Goal: Transaction & Acquisition: Purchase product/service

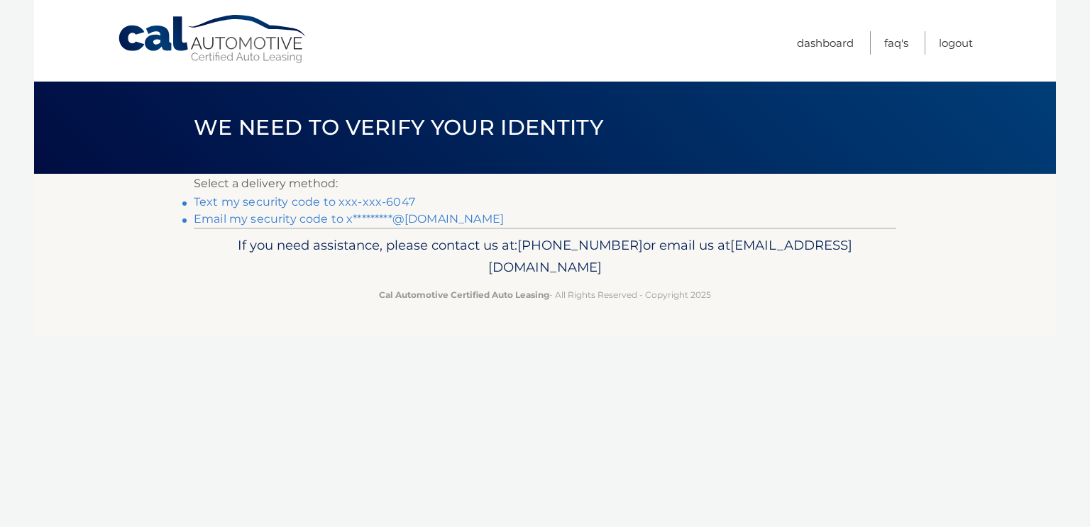
click at [357, 209] on link "Text my security code to xxx-xxx-6047" at bounding box center [304, 201] width 221 height 13
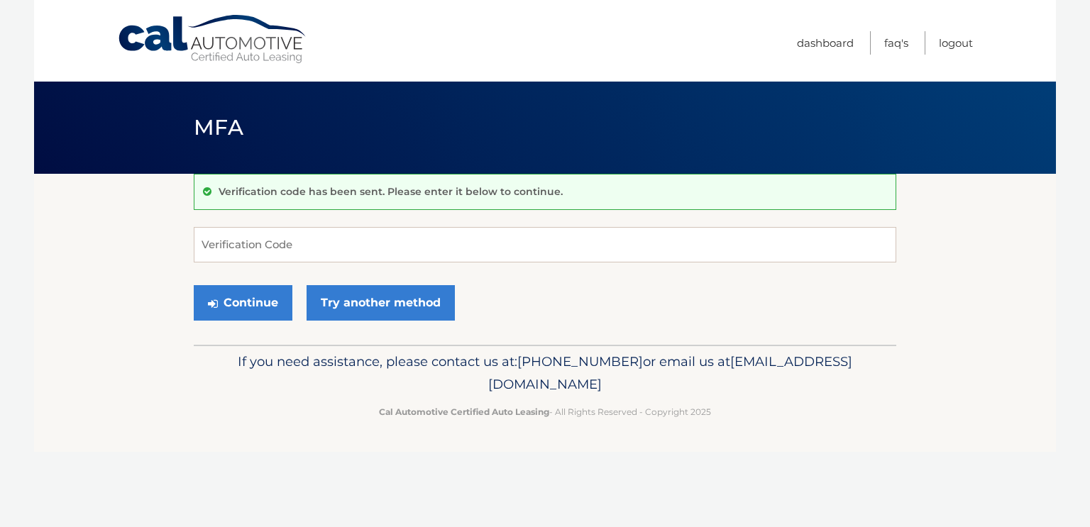
click at [294, 276] on form "Verification Code Continue Try another method" at bounding box center [545, 277] width 703 height 101
click at [308, 255] on input "Verification Code" at bounding box center [545, 244] width 703 height 35
type input "656921"
click at [280, 321] on button "Continue" at bounding box center [243, 302] width 99 height 35
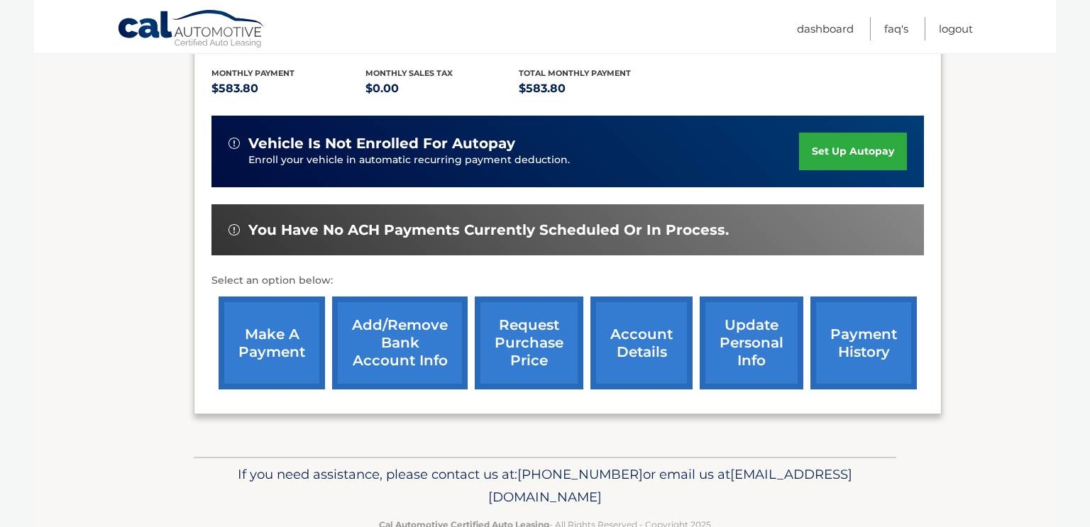
scroll to position [321, 0]
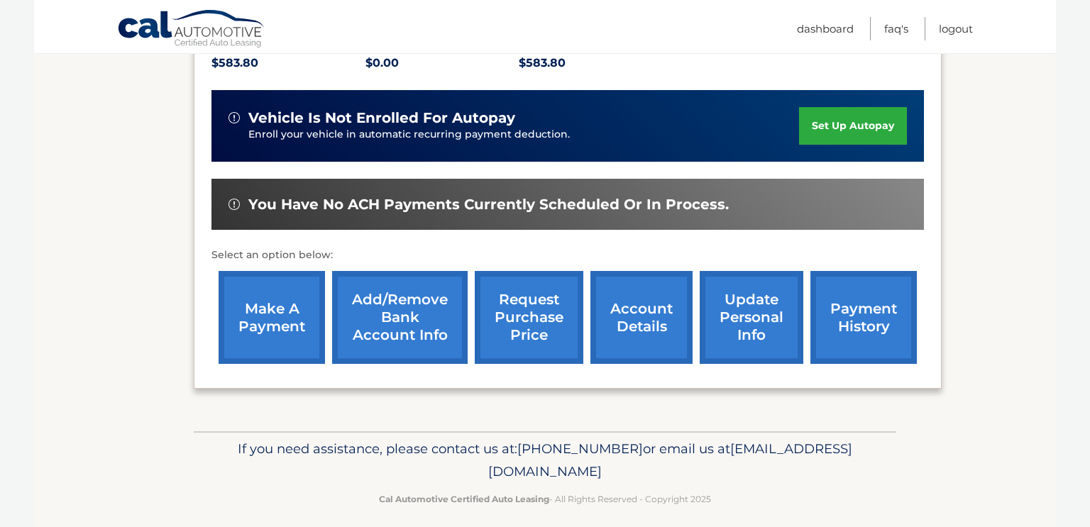
click at [253, 325] on link "make a payment" at bounding box center [272, 317] width 106 height 93
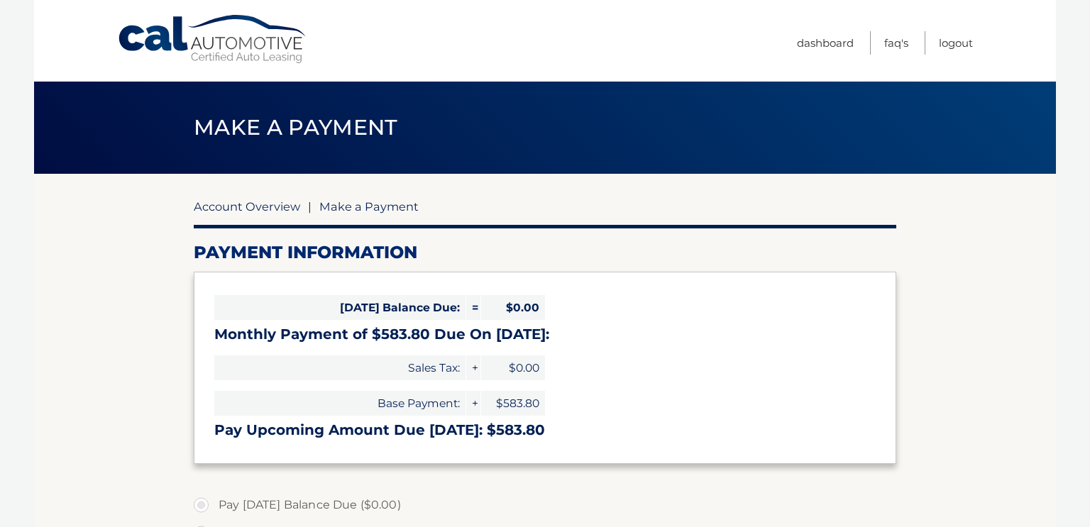
click at [227, 206] on link "Account Overview" at bounding box center [247, 206] width 106 height 14
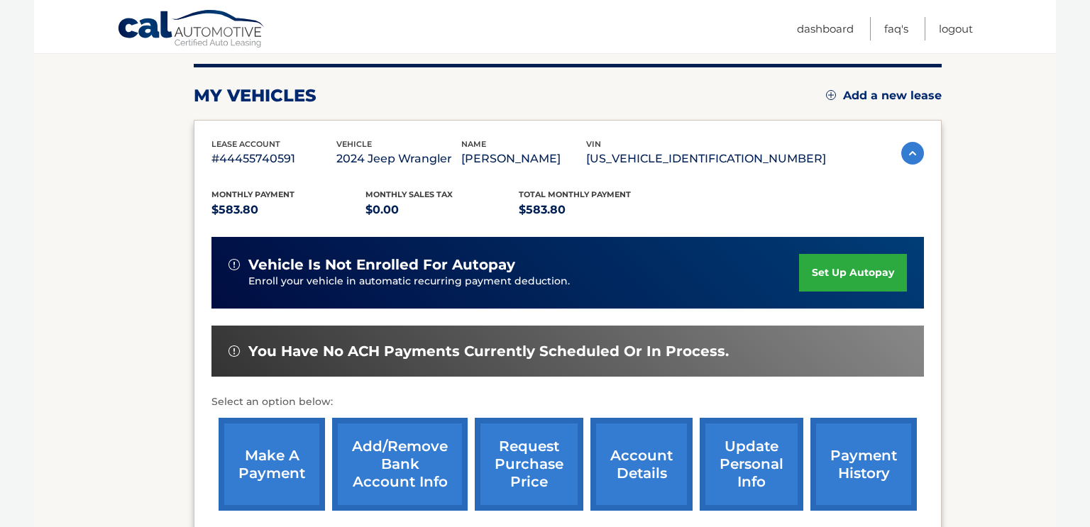
scroll to position [176, 0]
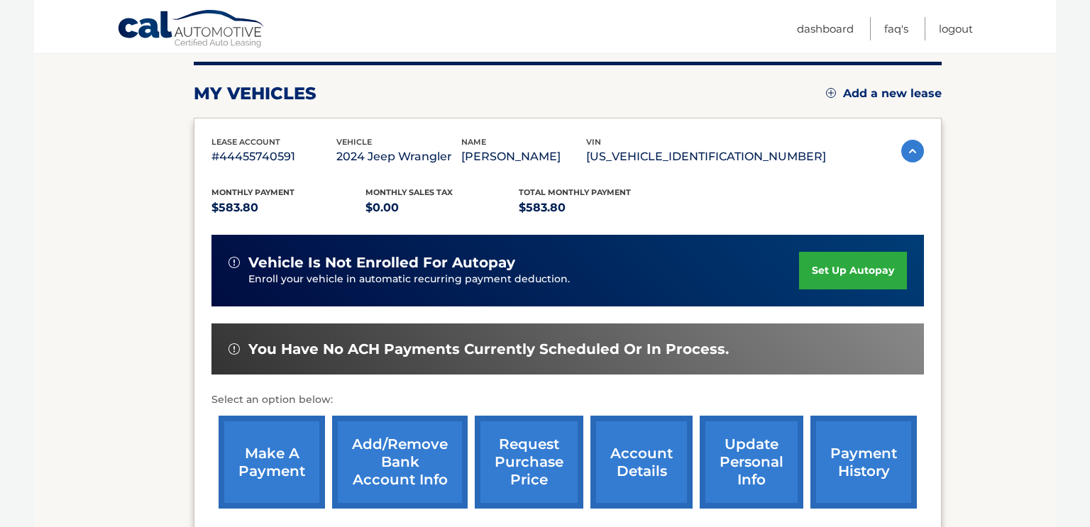
click at [229, 463] on link "make a payment" at bounding box center [272, 462] width 106 height 93
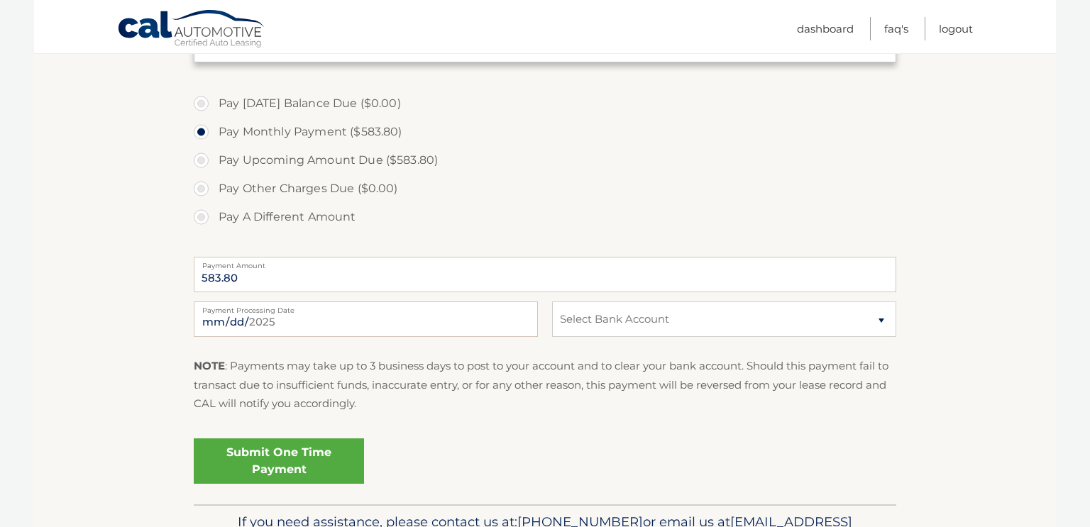
scroll to position [407, 0]
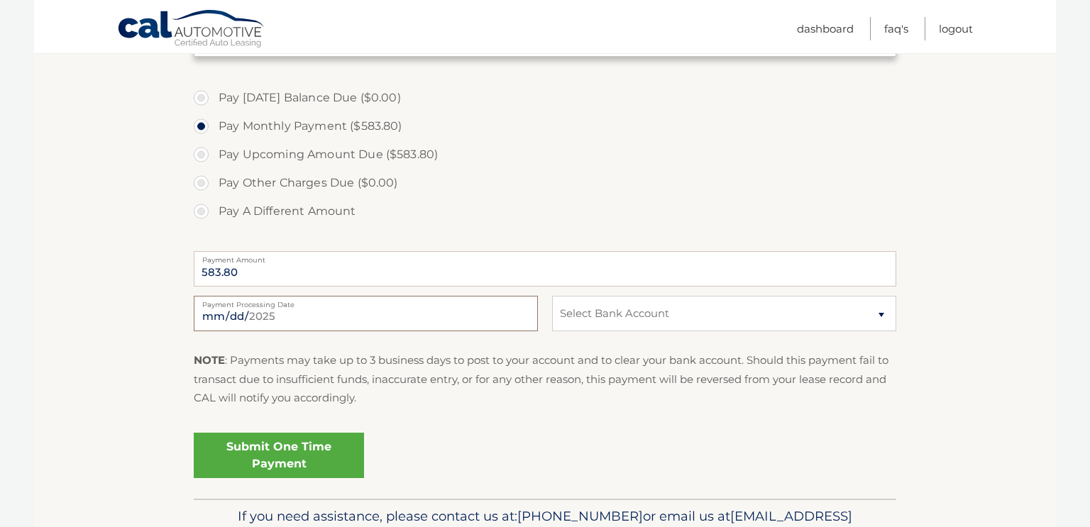
click at [281, 331] on input "2025-08-28" at bounding box center [366, 313] width 344 height 35
type input "2025-09-20"
click at [605, 331] on select "Select Bank Account Checking BOULEVARD FEDERAL CREDIT UNION *****1471 Checking …" at bounding box center [724, 313] width 344 height 35
select select "ODBmZTkyMjEtYjFkOS00YWRlLTk3OWQtMmM5NTk1MDY0Nzdh"
click at [552, 331] on select "Select Bank Account Checking BOULEVARD FEDERAL CREDIT UNION *****1471 Checking …" at bounding box center [724, 313] width 344 height 35
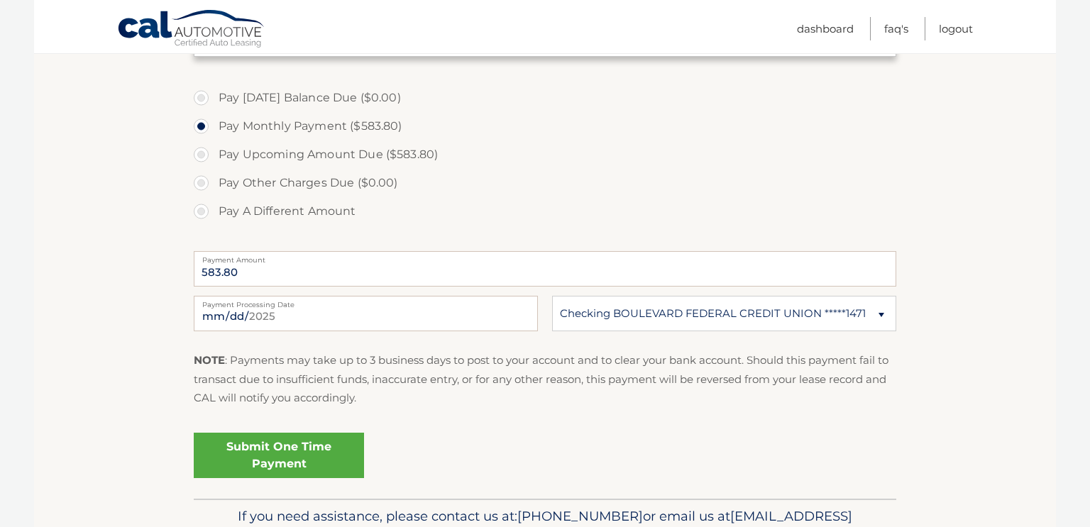
click at [363, 478] on link "Submit One Time Payment" at bounding box center [279, 455] width 170 height 45
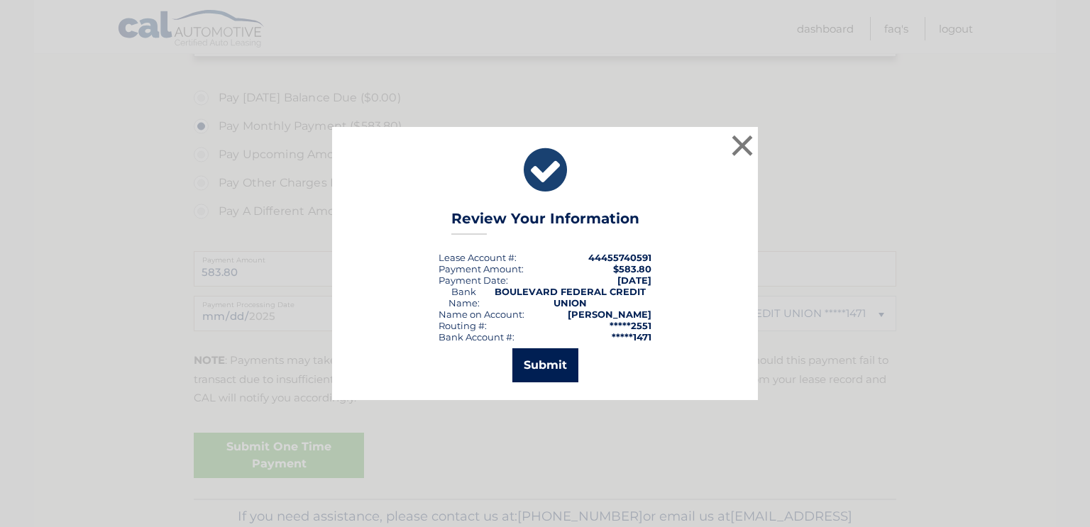
click at [537, 366] on button "Submit" at bounding box center [545, 366] width 66 height 34
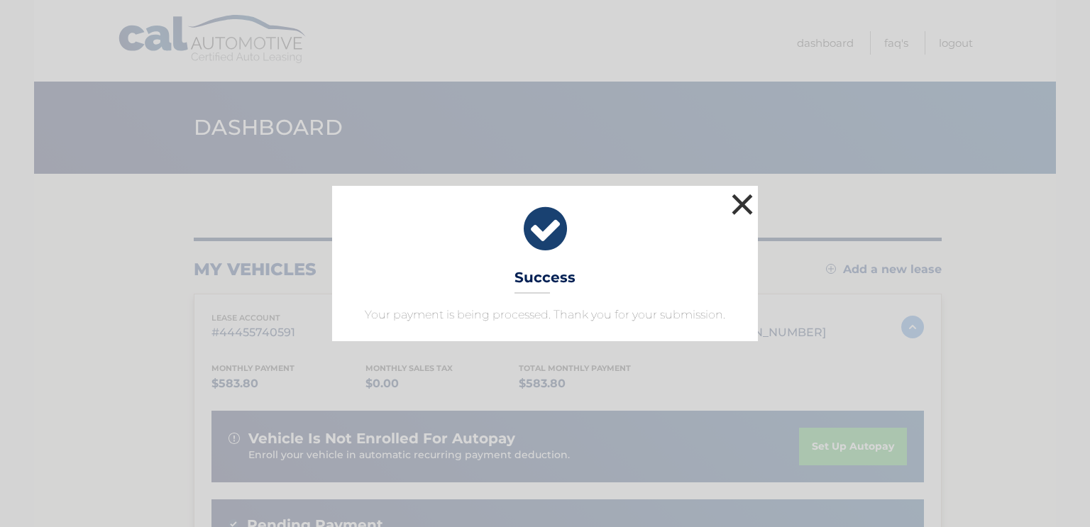
click at [737, 190] on button "×" at bounding box center [742, 204] width 28 height 28
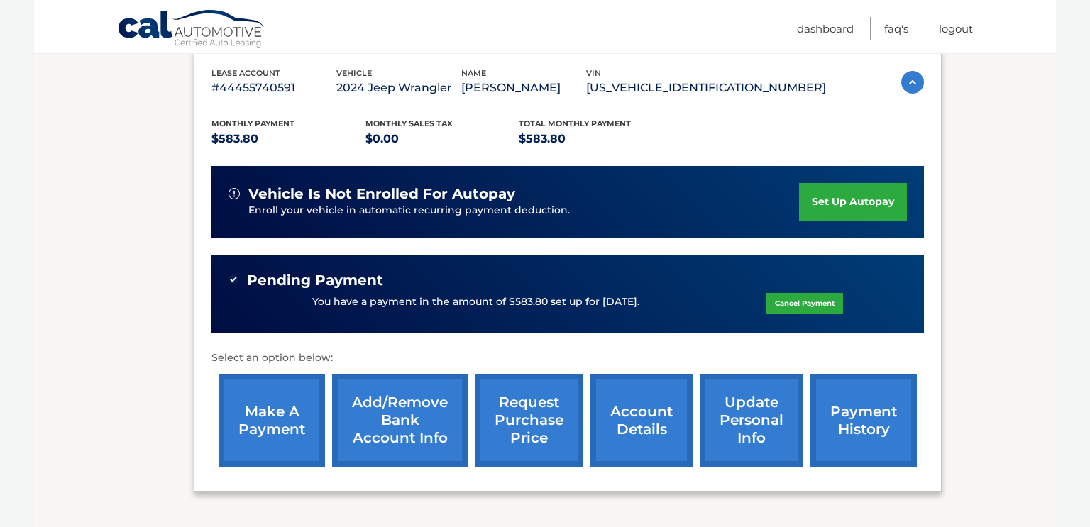
scroll to position [256, 0]
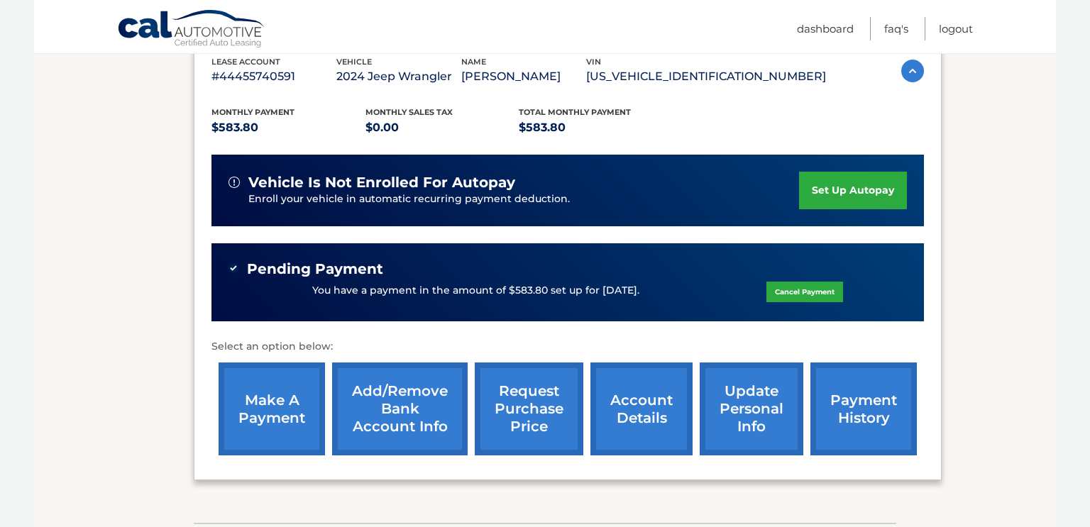
click at [856, 416] on link "payment history" at bounding box center [864, 409] width 106 height 93
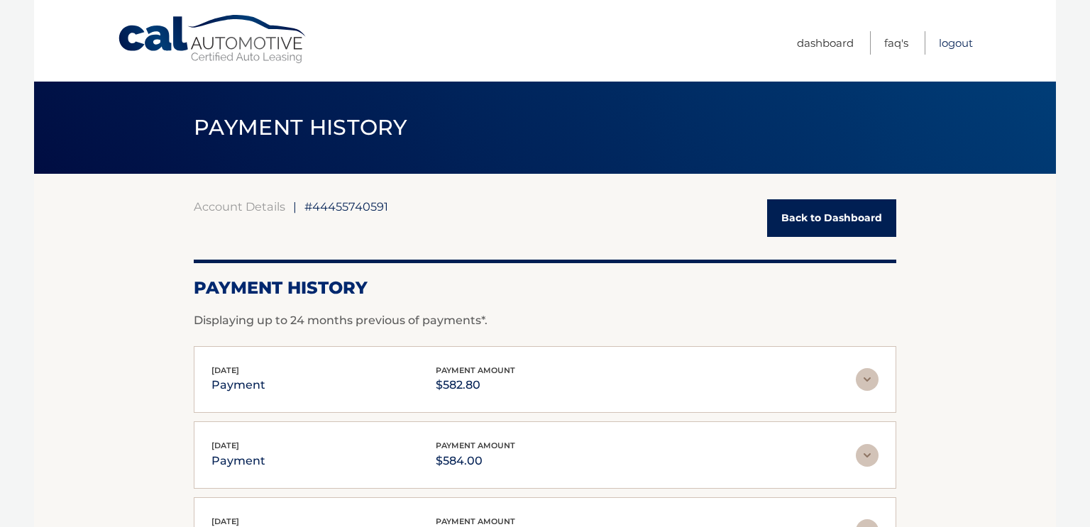
click at [939, 46] on link "Logout" at bounding box center [956, 42] width 34 height 23
